Goal: Task Accomplishment & Management: Manage account settings

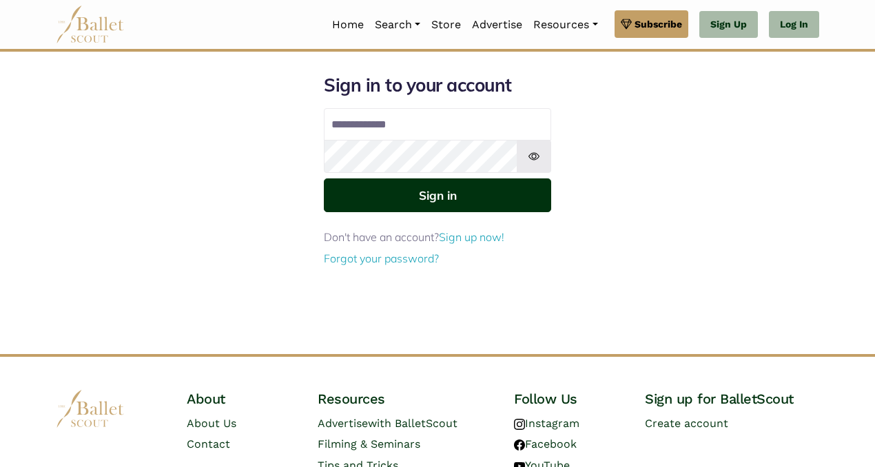
type input "**********"
click at [368, 196] on button "Sign in" at bounding box center [437, 196] width 227 height 34
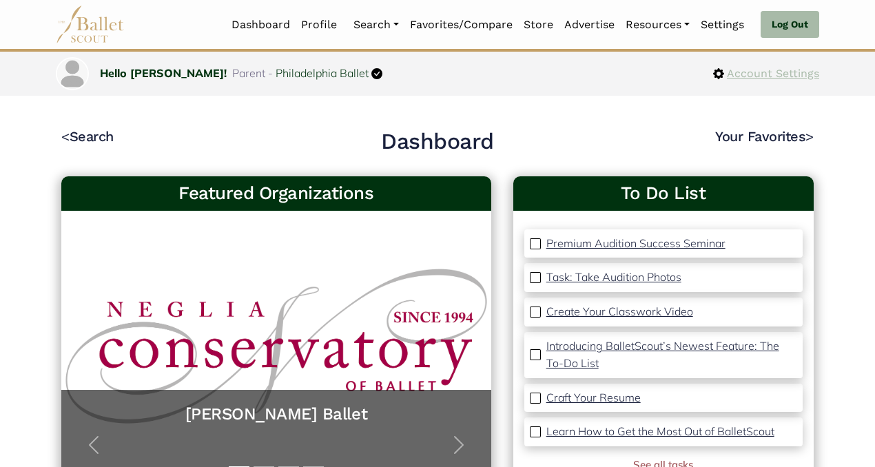
click at [780, 72] on span "Account Settings" at bounding box center [771, 74] width 95 height 18
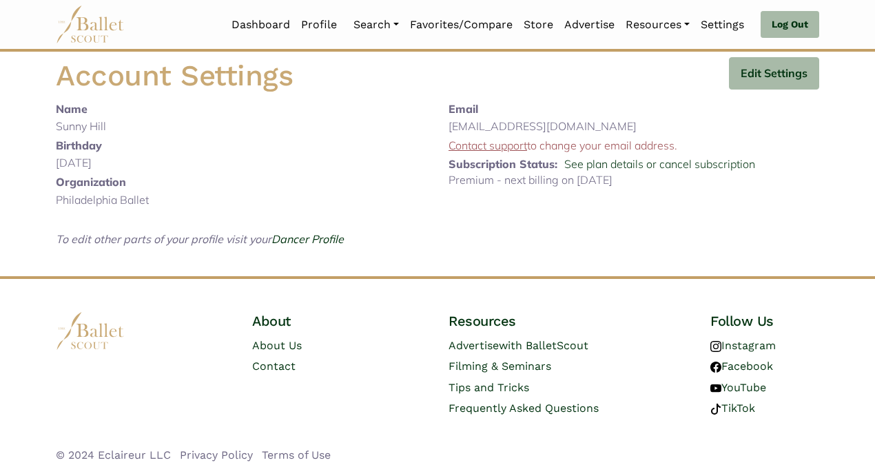
scroll to position [8, 0]
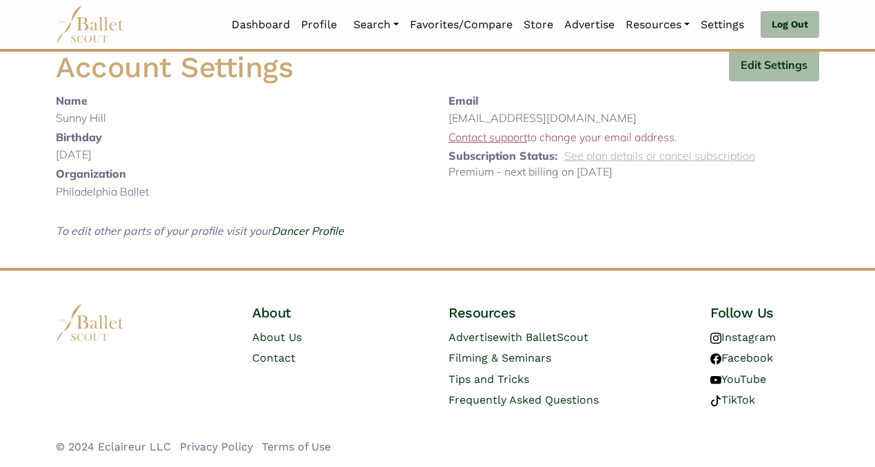
click at [658, 159] on link "See plan details or cancel subscription" at bounding box center [660, 156] width 191 height 14
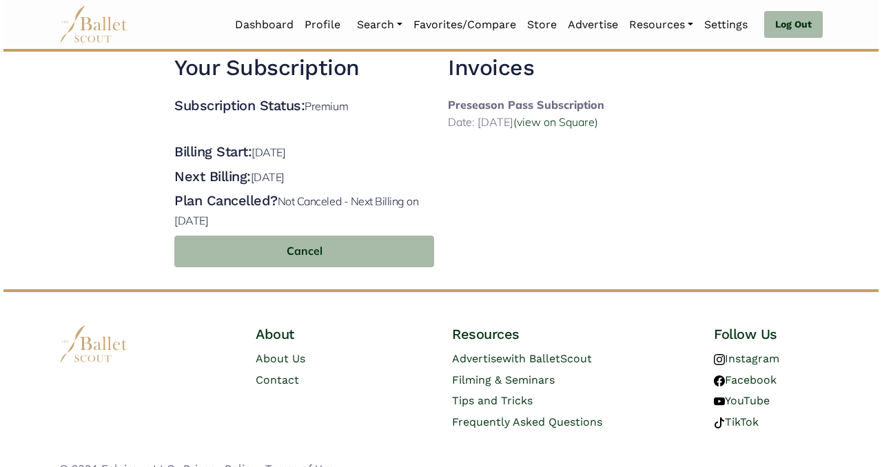
scroll to position [50, 0]
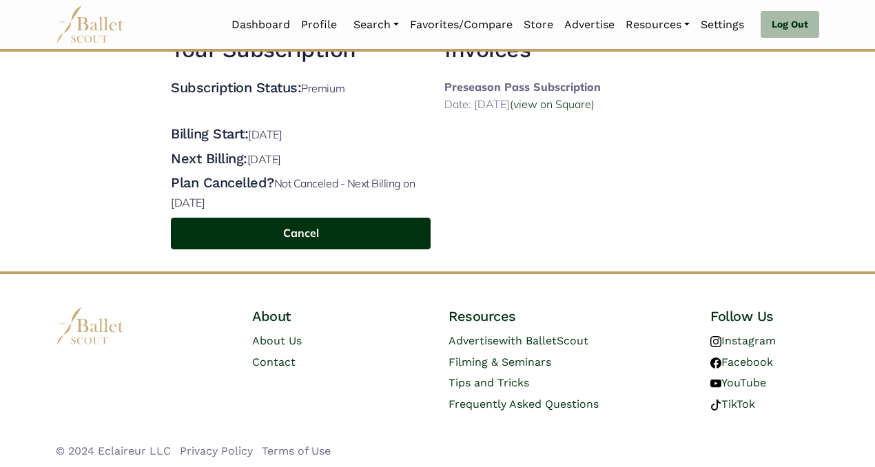
click at [307, 230] on button "Cancel" at bounding box center [301, 234] width 260 height 32
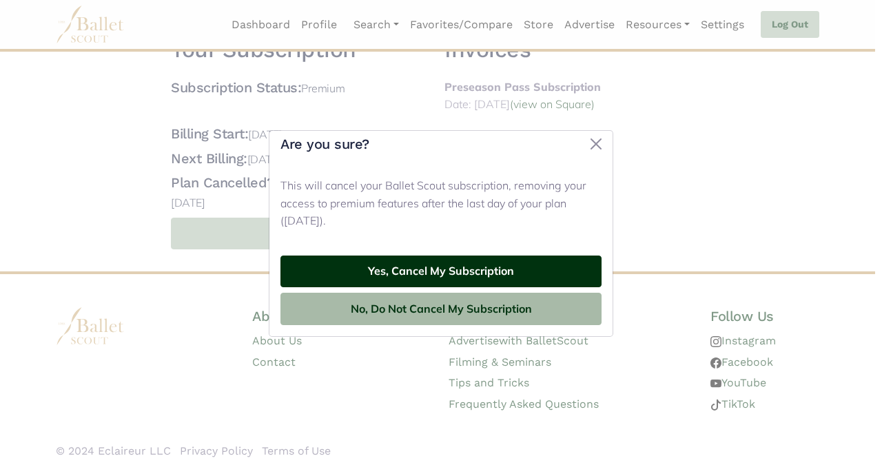
click at [401, 267] on button "Yes, Cancel My Subscription" at bounding box center [441, 272] width 321 height 32
